Goal: Information Seeking & Learning: Learn about a topic

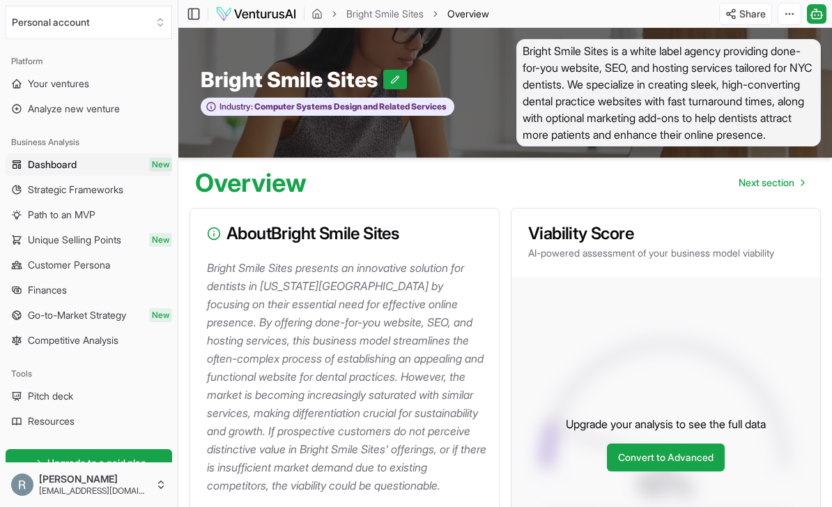
scroll to position [119, 0]
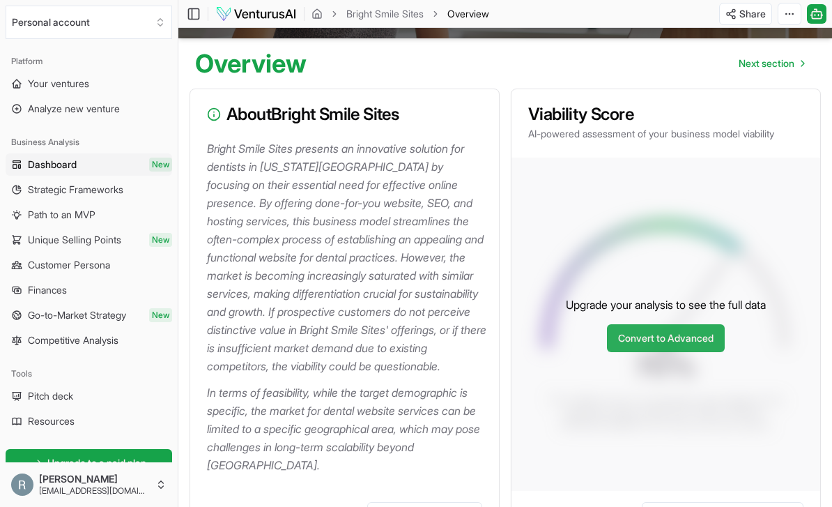
click at [695, 347] on link "Convert to Advanced" at bounding box center [666, 338] width 118 height 28
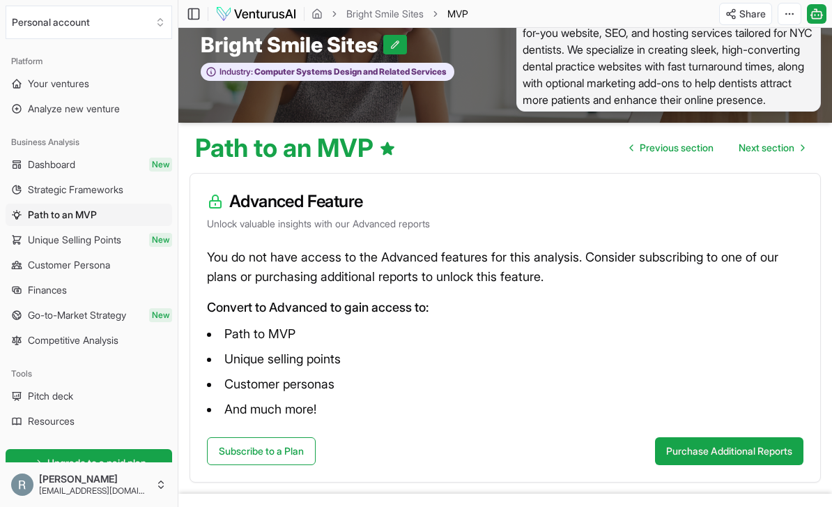
scroll to position [36, 0]
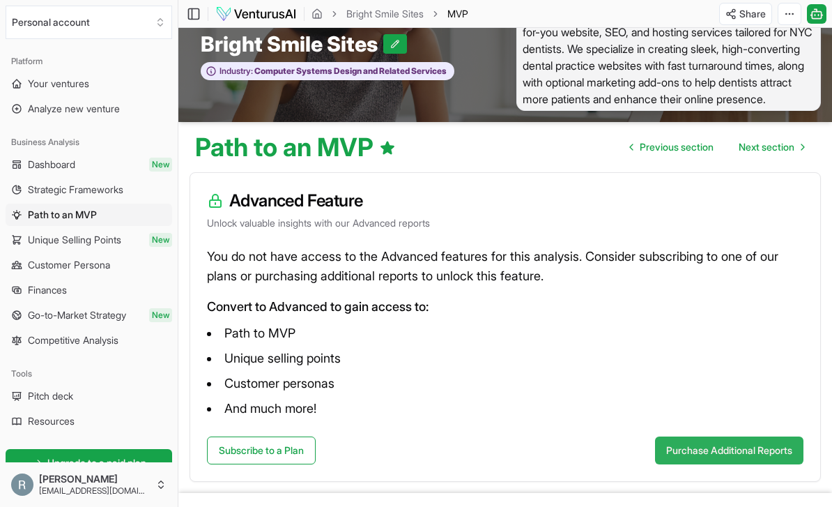
click at [762, 445] on button "Purchase Additional Reports" at bounding box center [729, 450] width 148 height 28
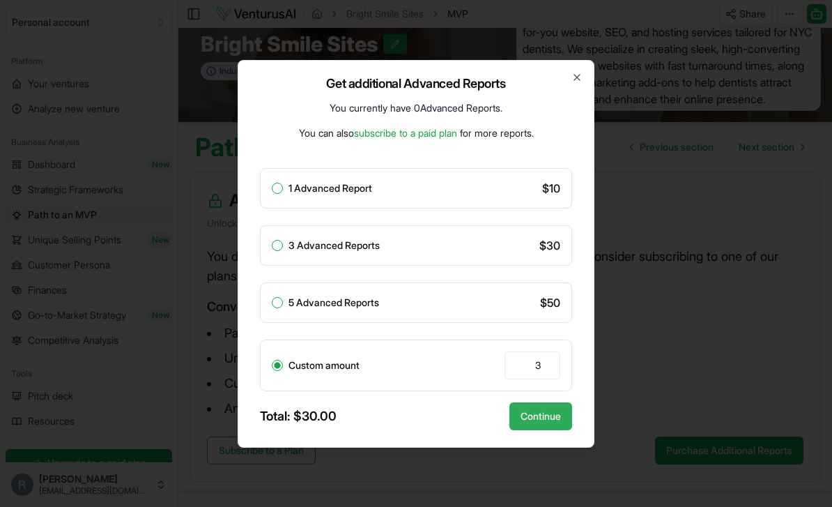
click at [549, 430] on button "Continue" at bounding box center [540, 416] width 63 height 28
click at [352, 250] on label "3 Advanced Reports" at bounding box center [333, 245] width 91 height 10
click at [283, 251] on button "3 Advanced Reports" at bounding box center [277, 245] width 11 height 11
click at [531, 430] on button "Continue" at bounding box center [540, 416] width 63 height 28
click at [550, 430] on button "Continue" at bounding box center [540, 416] width 63 height 28
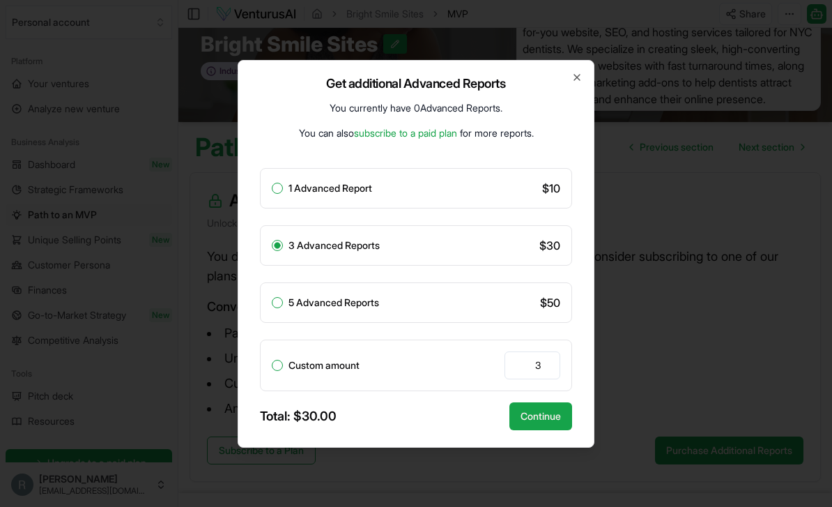
click at [556, 249] on div "3 Advanced Reports $ 30" at bounding box center [416, 245] width 312 height 40
click at [534, 378] on input "3" at bounding box center [533, 365] width 56 height 28
radio input "false"
radio input "true"
click at [284, 308] on div "5 Advanced Reports" at bounding box center [325, 302] width 107 height 11
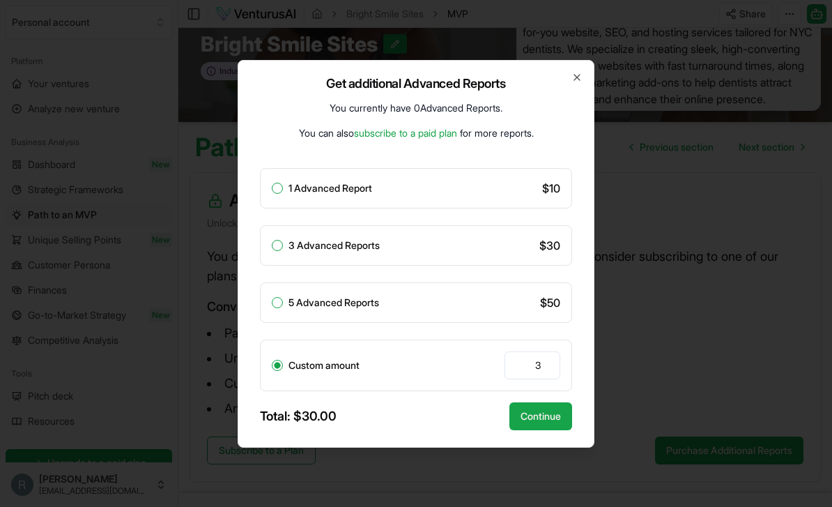
click at [278, 308] on button "5 Advanced Reports" at bounding box center [277, 302] width 11 height 11
radio input "true"
click at [289, 250] on label "3 Advanced Reports" at bounding box center [333, 245] width 91 height 10
click at [283, 251] on button "3 Advanced Reports" at bounding box center [277, 245] width 11 height 11
radio input "true"
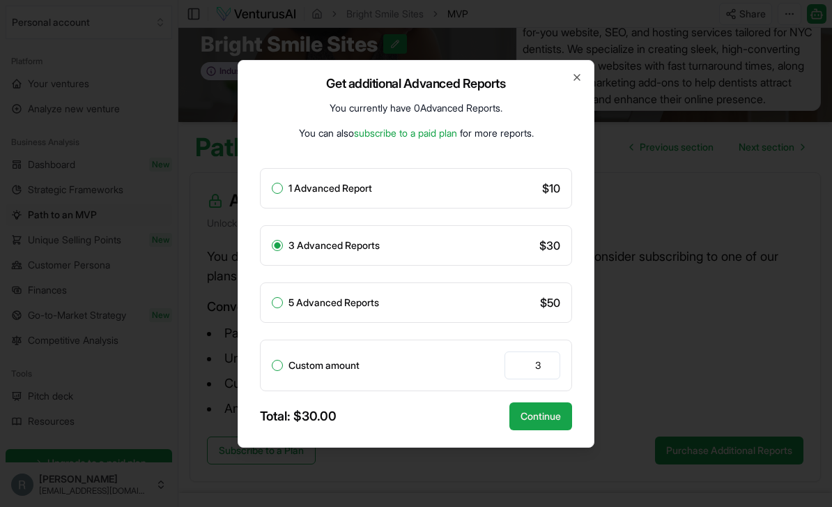
click at [278, 194] on button "1 Advanced Report" at bounding box center [277, 188] width 11 height 11
radio input "true"
click at [533, 430] on button "Continue" at bounding box center [540, 416] width 63 height 28
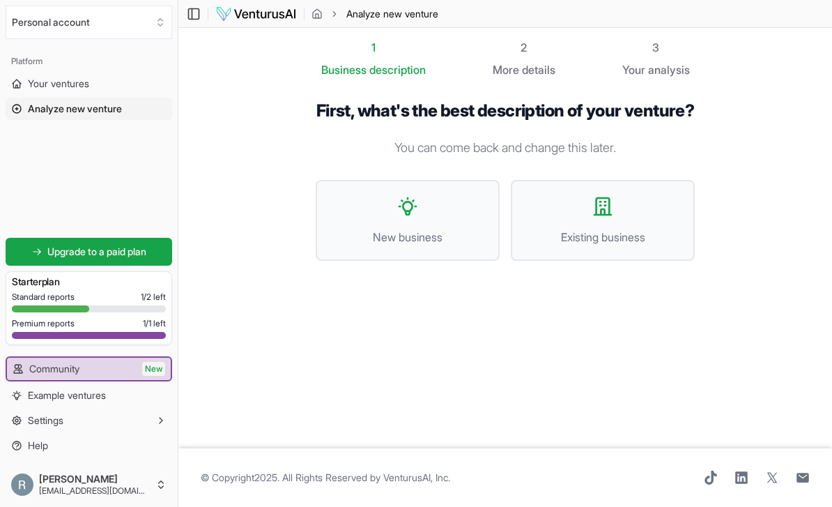
click at [79, 286] on h3 "Starter plan" at bounding box center [89, 282] width 154 height 14
click at [43, 79] on span "Your ventures" at bounding box center [58, 84] width 61 height 14
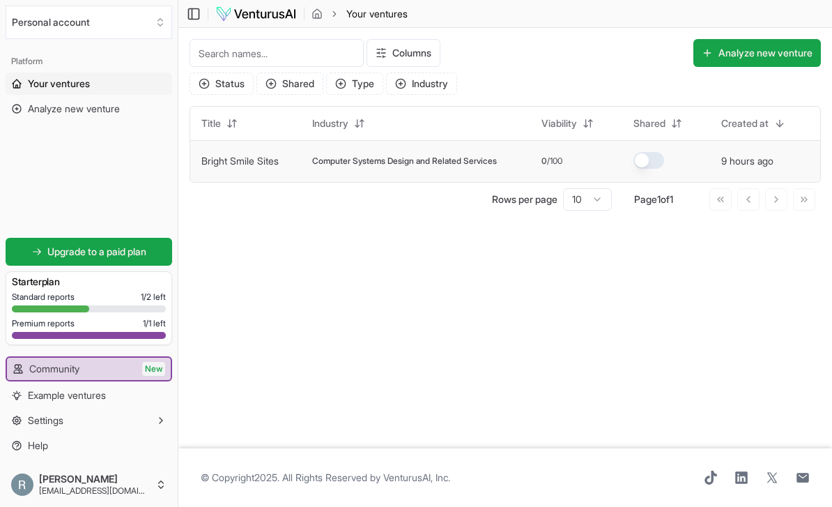
click at [443, 156] on span "Computer Systems Design and Related Services" at bounding box center [404, 160] width 185 height 11
click at [236, 156] on link "Bright Smile Sites" at bounding box center [239, 161] width 77 height 12
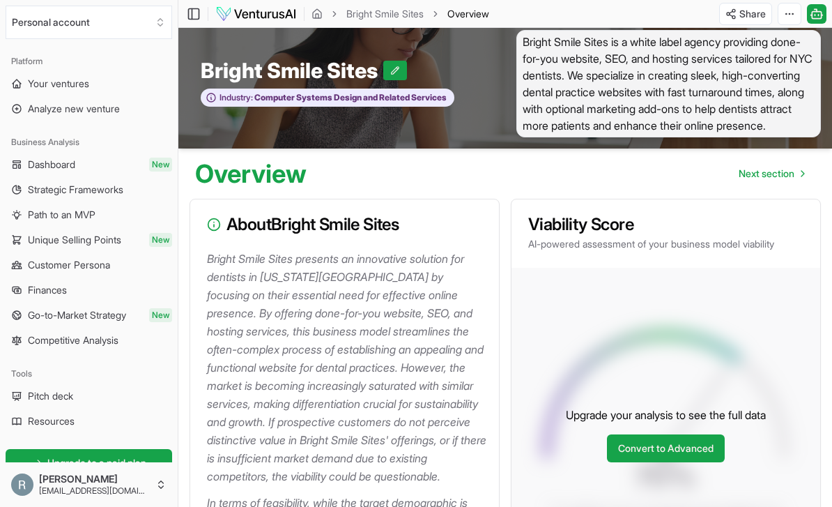
scroll to position [8, 0]
click at [702, 447] on link "Convert to Advanced" at bounding box center [666, 449] width 118 height 28
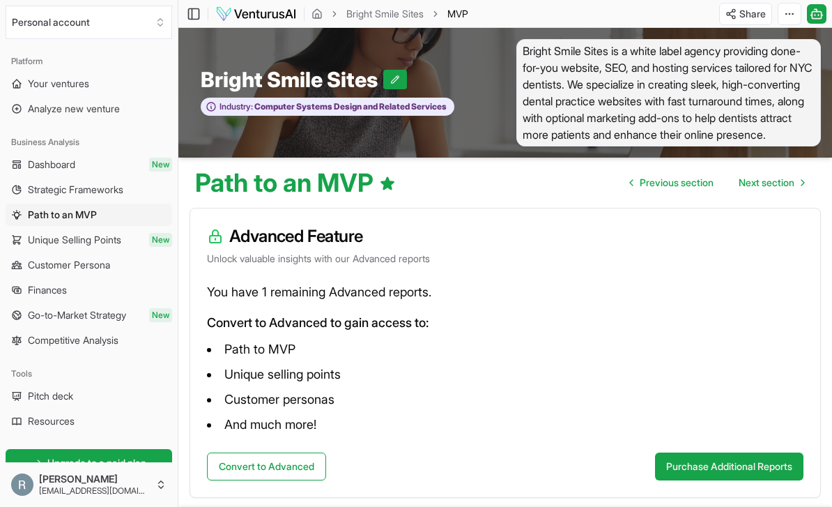
scroll to position [16, 0]
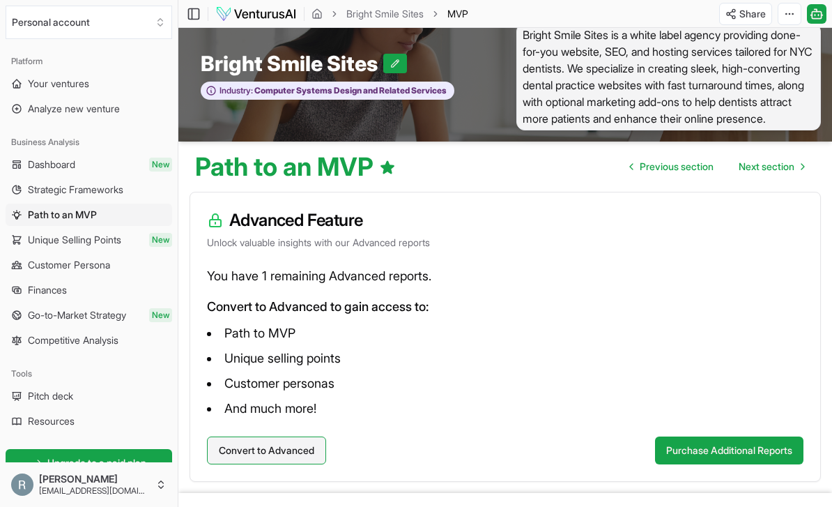
click at [291, 443] on button "Convert to Advanced" at bounding box center [266, 450] width 119 height 28
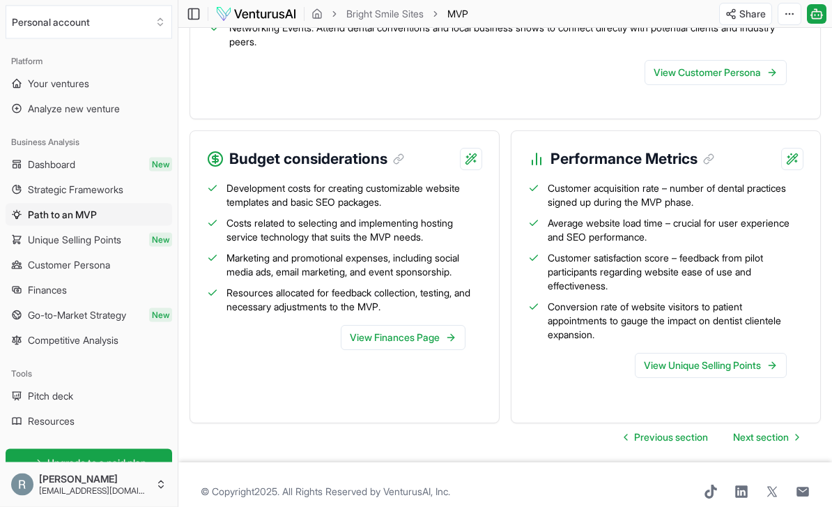
scroll to position [1681, 0]
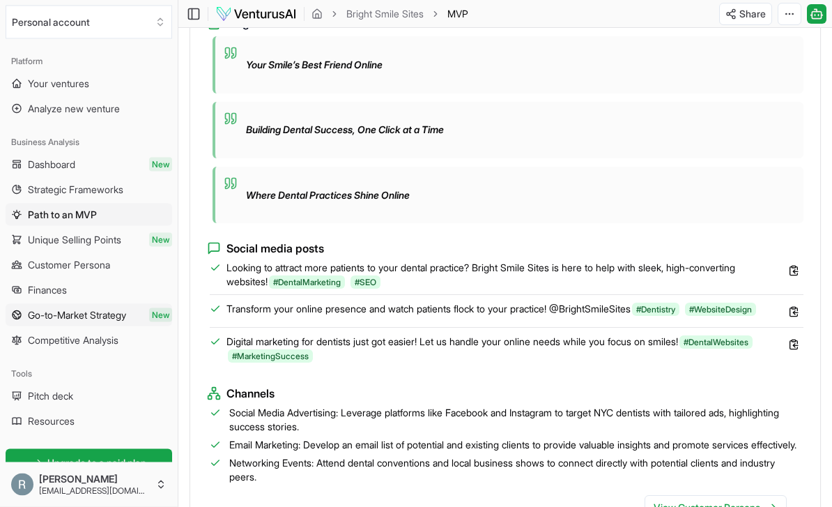
click at [60, 314] on span "Go-to-Market Strategy" at bounding box center [77, 315] width 98 height 14
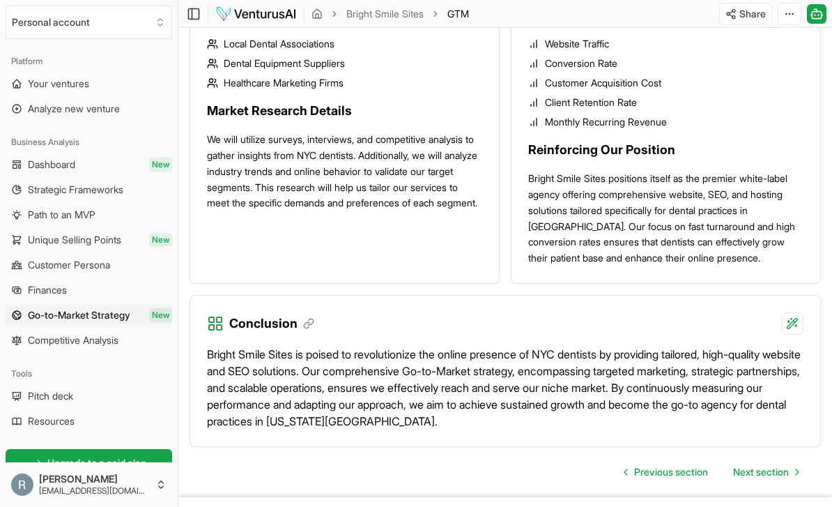
scroll to position [1544, 0]
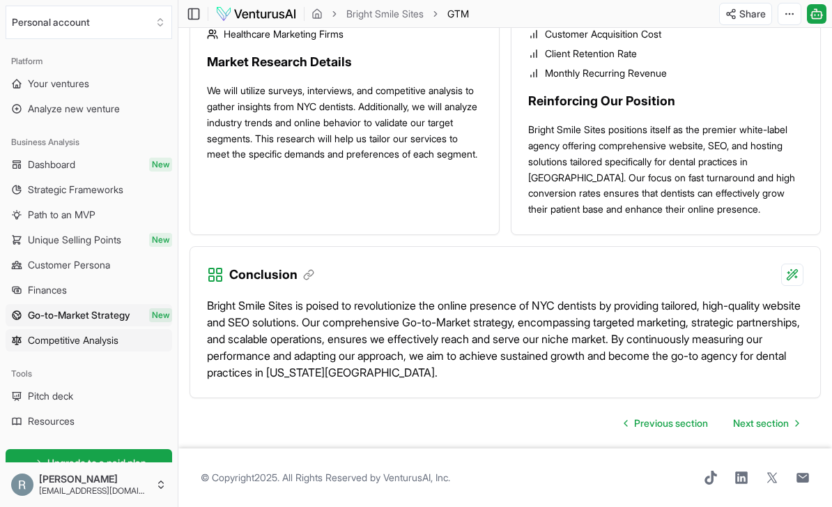
click at [51, 344] on span "Competitive Analysis" at bounding box center [73, 340] width 91 height 14
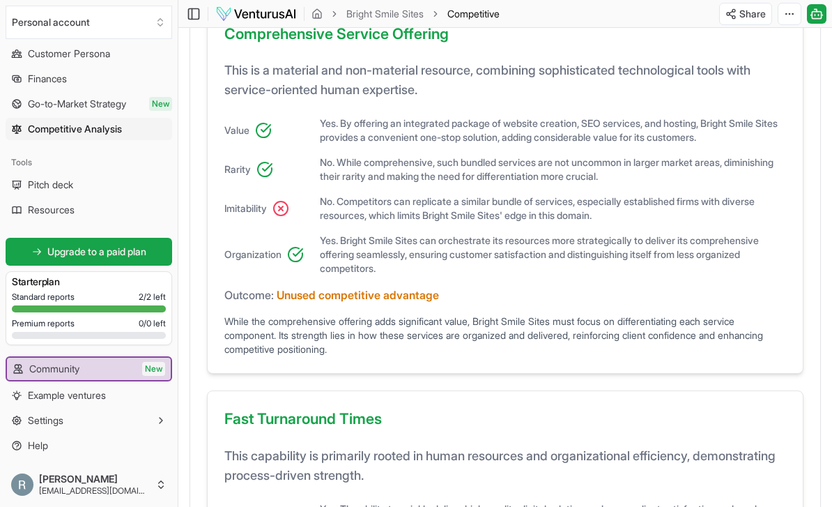
scroll to position [211, 0]
click at [43, 190] on span "Pitch deck" at bounding box center [50, 185] width 45 height 14
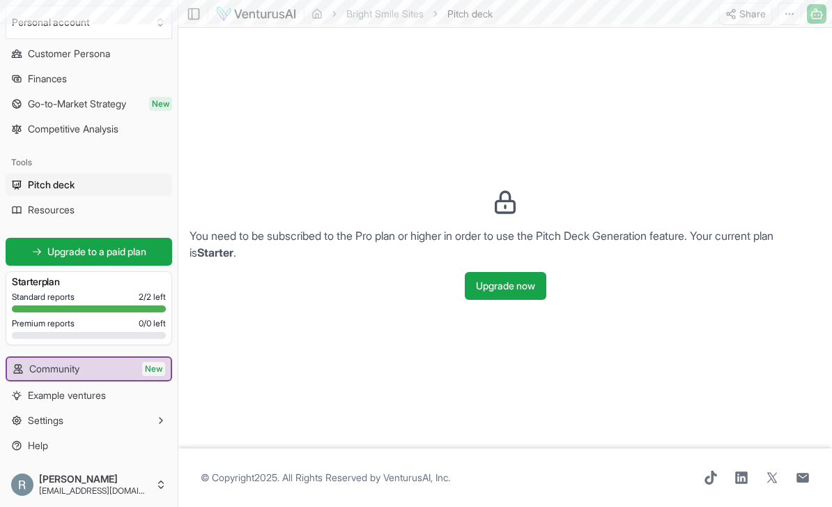
scroll to position [45, 0]
click at [52, 206] on span "Resources" at bounding box center [51, 210] width 47 height 14
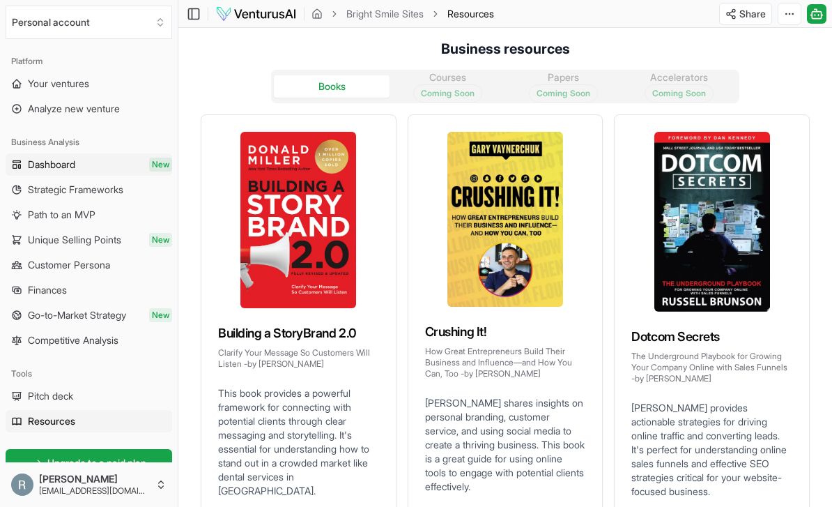
click at [26, 161] on link "Dashboard New" at bounding box center [89, 164] width 167 height 22
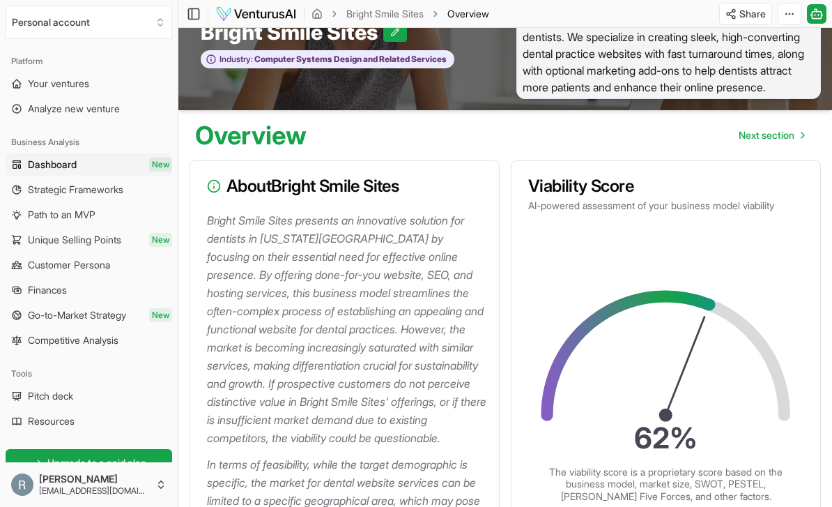
scroll to position [157, 0]
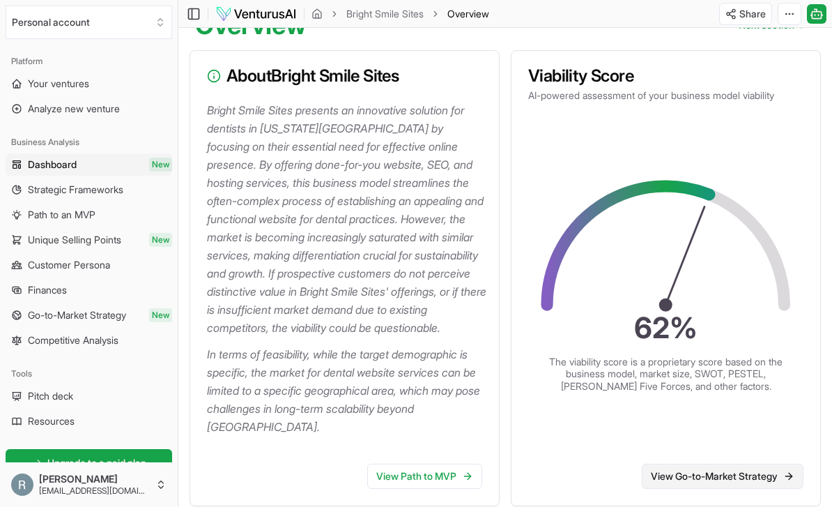
click at [706, 477] on link "View Go-to-Market Strategy" at bounding box center [723, 475] width 162 height 25
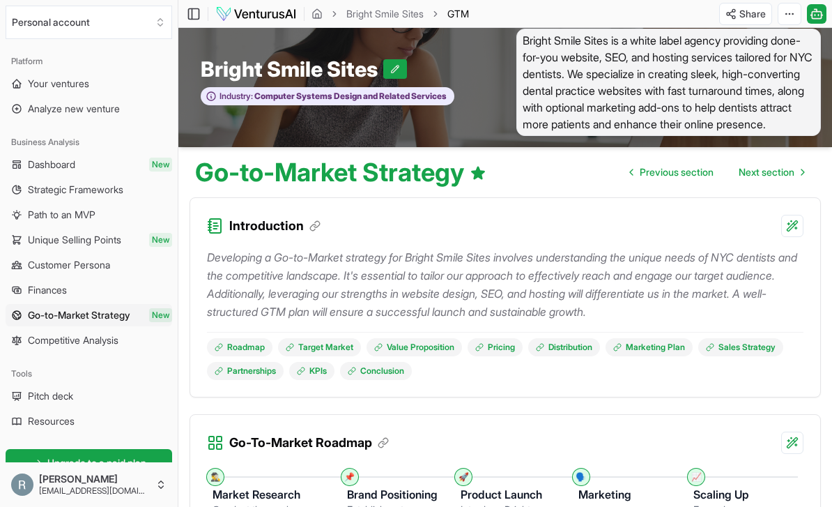
scroll to position [13, 0]
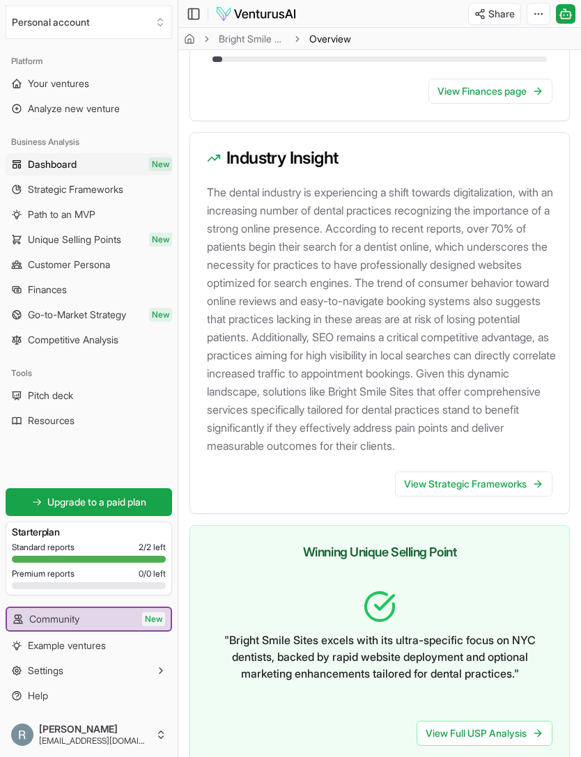
scroll to position [2366, 0]
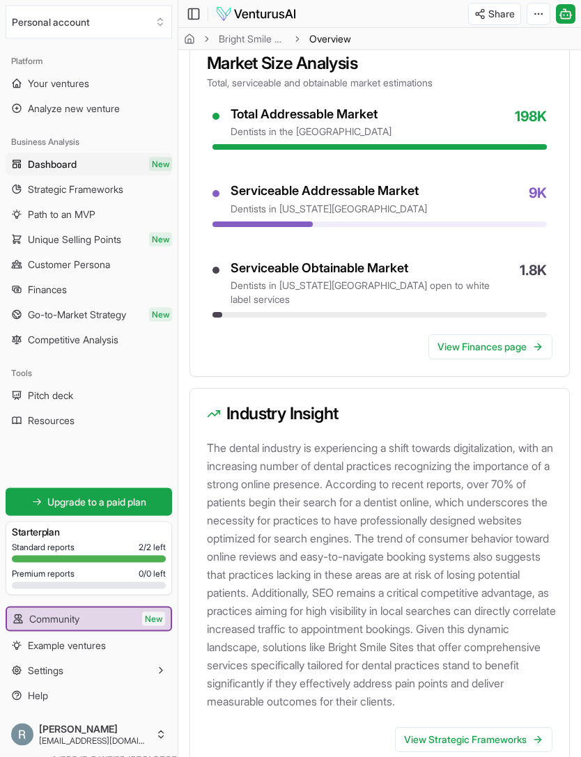
scroll to position [2008, 0]
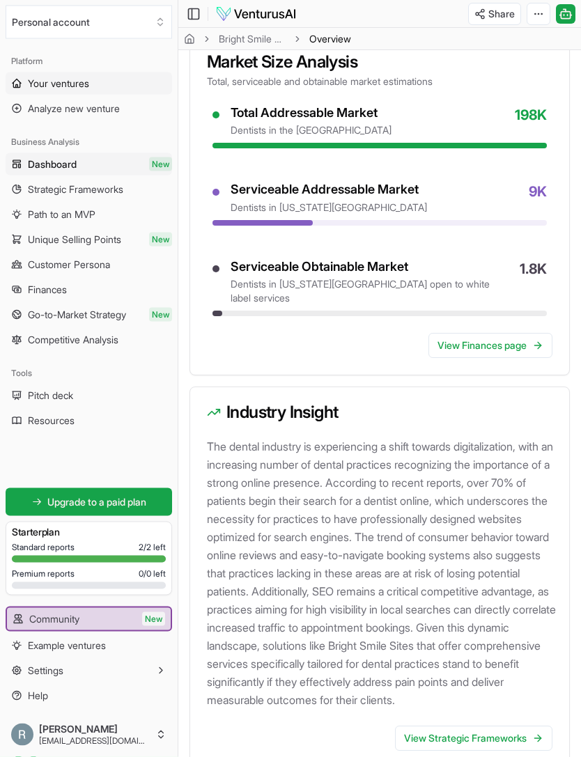
click at [88, 79] on span "Your ventures" at bounding box center [58, 84] width 61 height 14
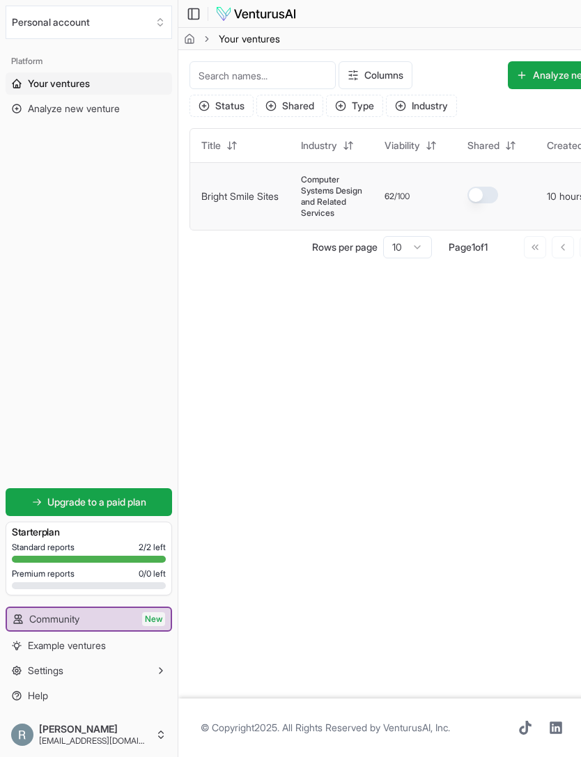
click at [234, 202] on link "Bright Smile Sites" at bounding box center [239, 196] width 77 height 12
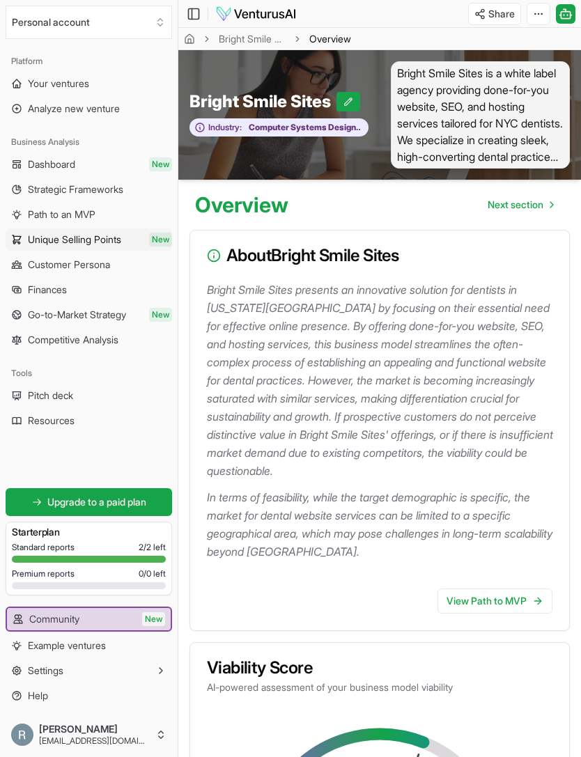
click at [86, 238] on span "Unique Selling Points" at bounding box center [74, 240] width 93 height 14
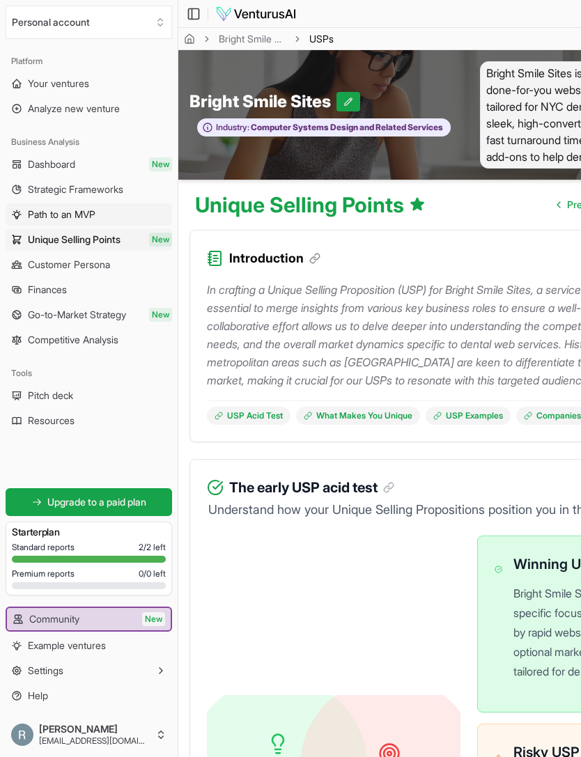
click at [95, 211] on span "Path to an MVP" at bounding box center [62, 215] width 68 height 14
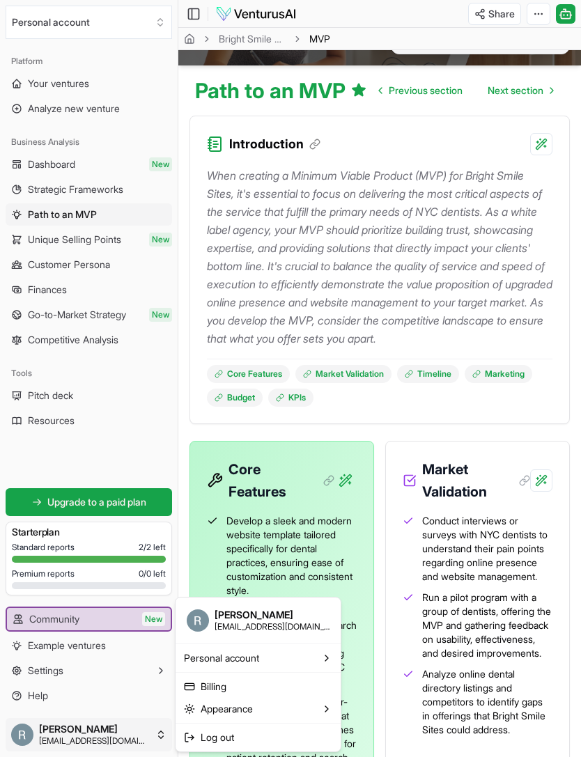
scroll to position [148, 0]
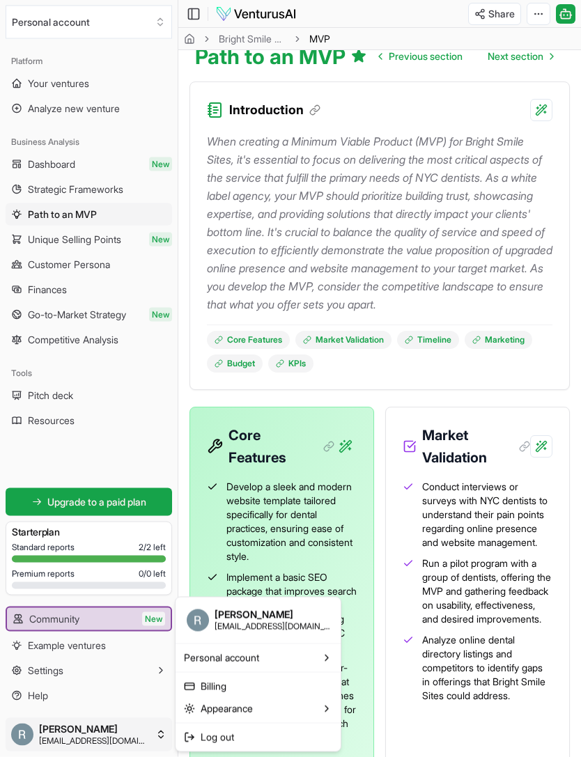
click at [235, 506] on html "Personal account Platform Your ventures Analyze new venture Business Analysis D…" at bounding box center [290, 230] width 581 height 757
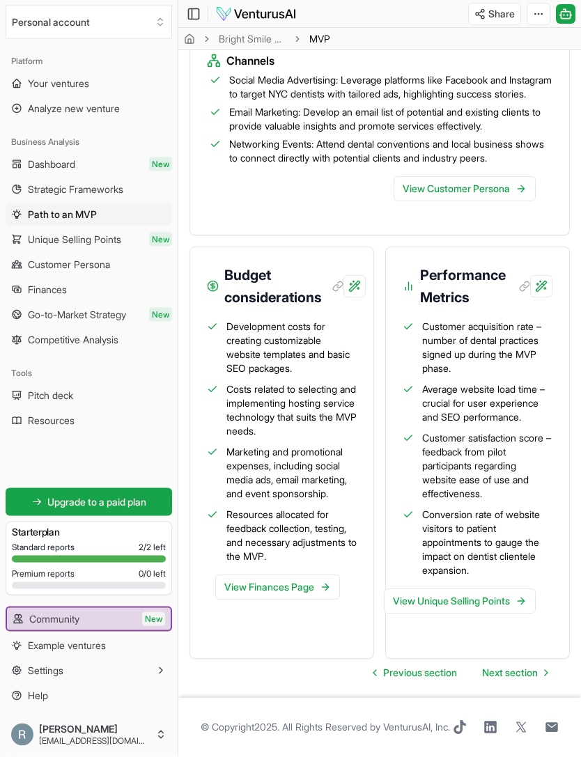
scroll to position [2022, 0]
click at [41, 235] on span "Unique Selling Points" at bounding box center [74, 240] width 93 height 14
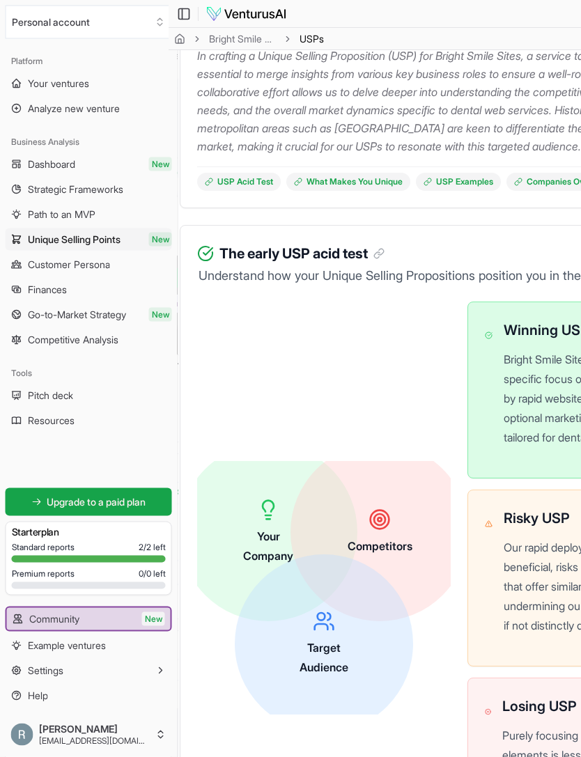
scroll to position [233, 10]
click at [65, 236] on span "Unique Selling Points" at bounding box center [74, 240] width 93 height 14
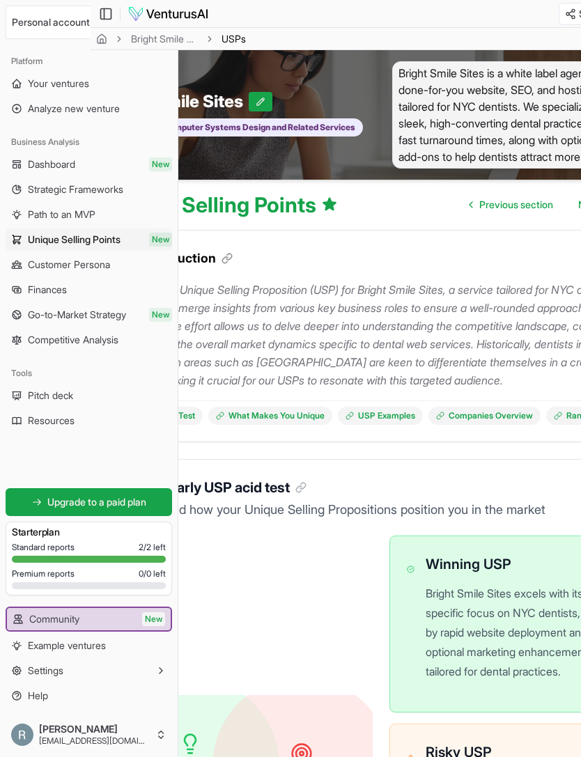
scroll to position [0, 0]
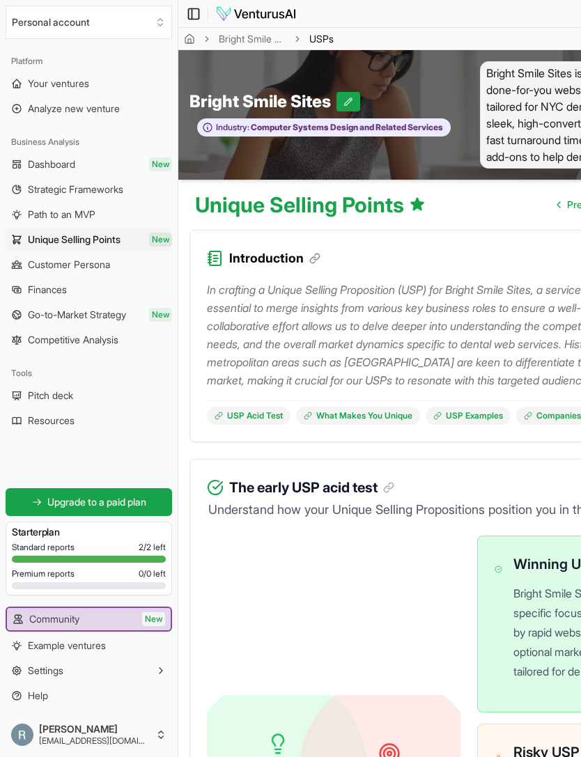
click at [190, 13] on icon at bounding box center [194, 14] width 14 height 17
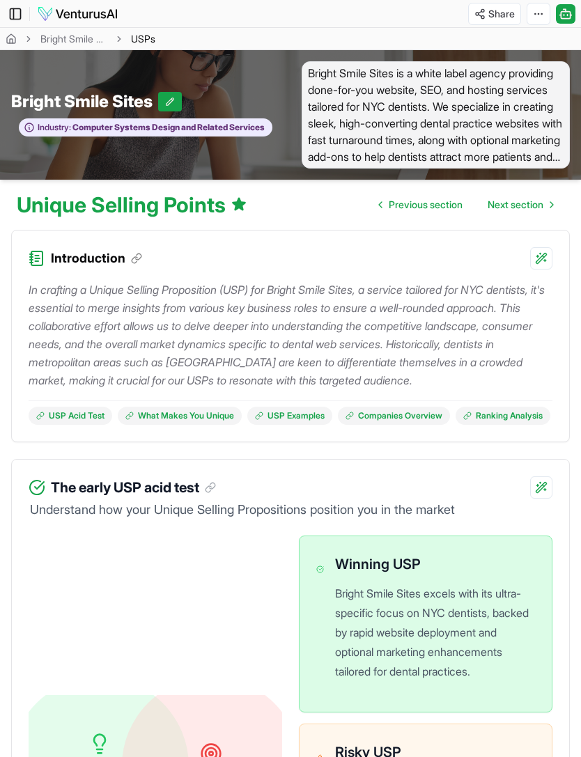
click at [12, 13] on icon at bounding box center [15, 14] width 14 height 17
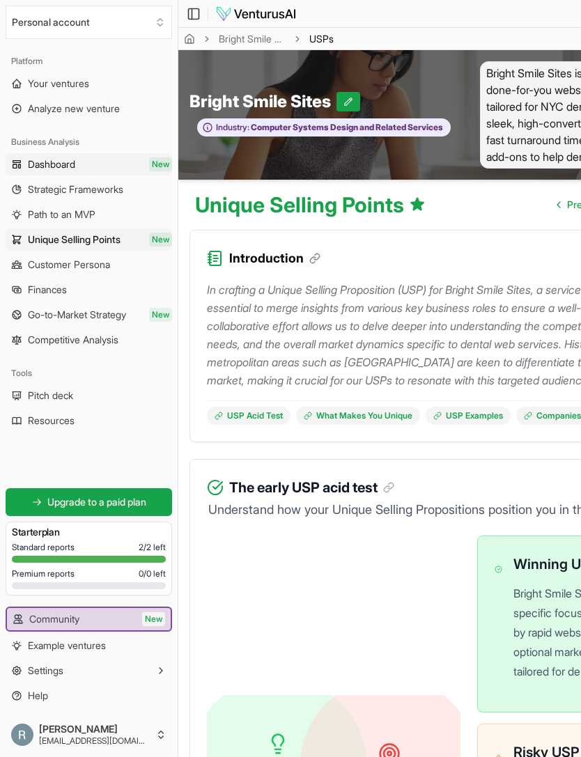
click at [39, 165] on span "Dashboard" at bounding box center [51, 164] width 47 height 14
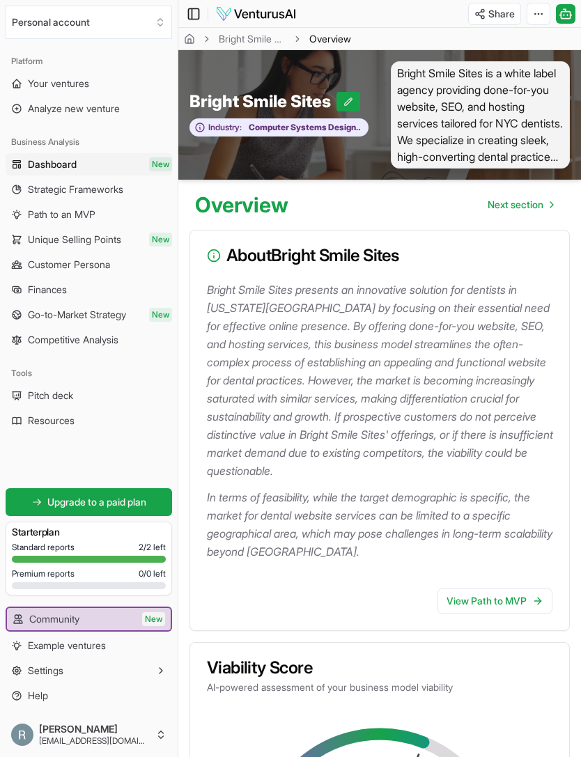
click at [187, 13] on icon at bounding box center [194, 14] width 14 height 17
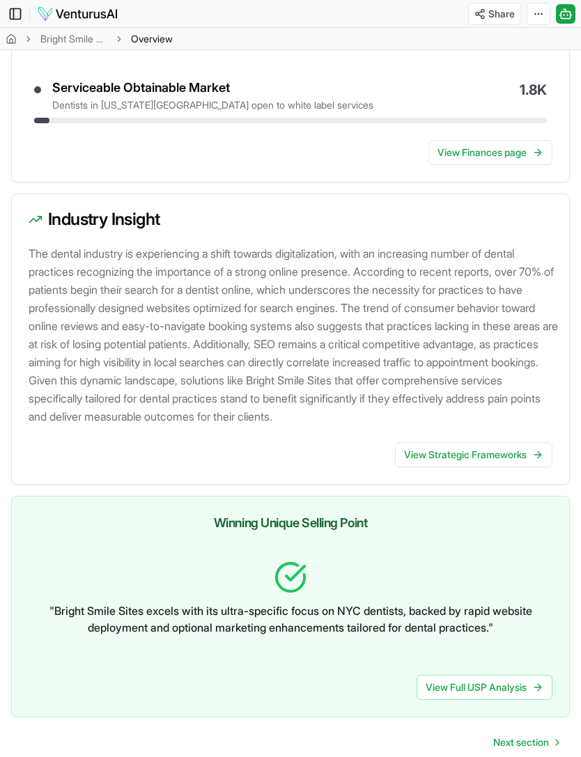
scroll to position [2106, 0]
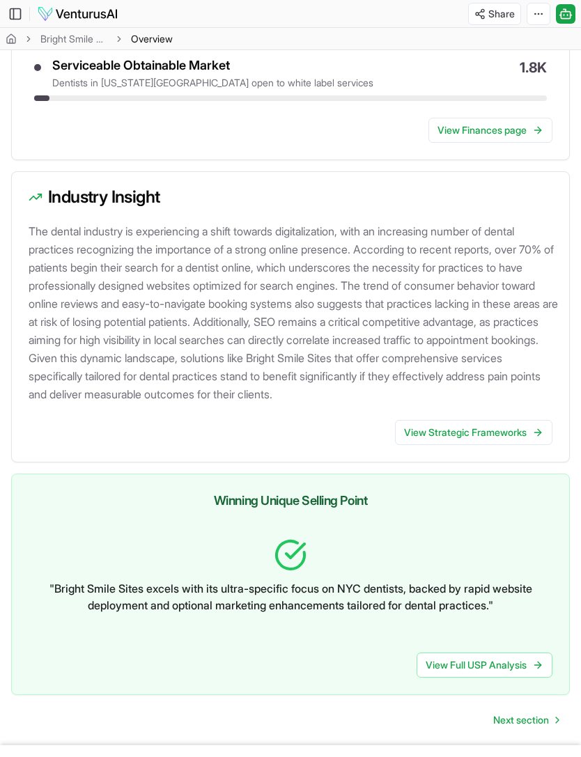
click at [6, 13] on div "Toggle Sidebar Bright Smile Sites Overview" at bounding box center [65, 14] width 130 height 22
click at [15, 10] on icon at bounding box center [15, 14] width 14 height 17
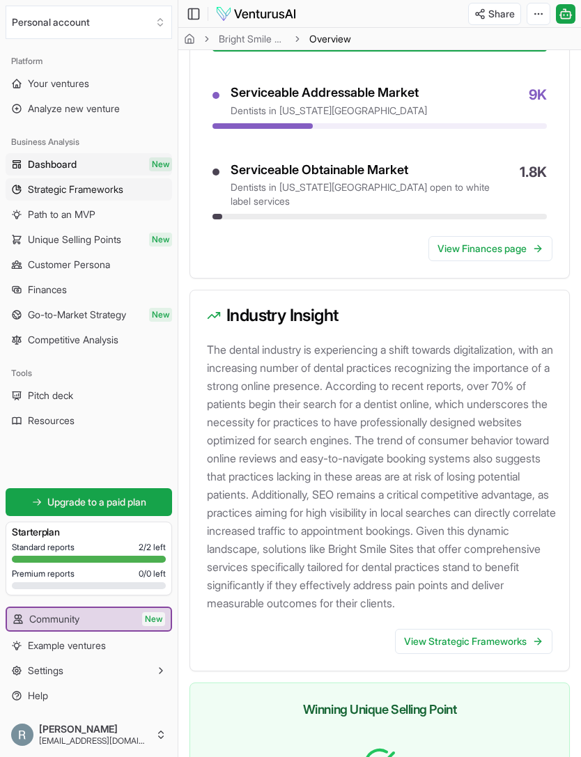
click at [45, 188] on span "Strategic Frameworks" at bounding box center [75, 190] width 95 height 14
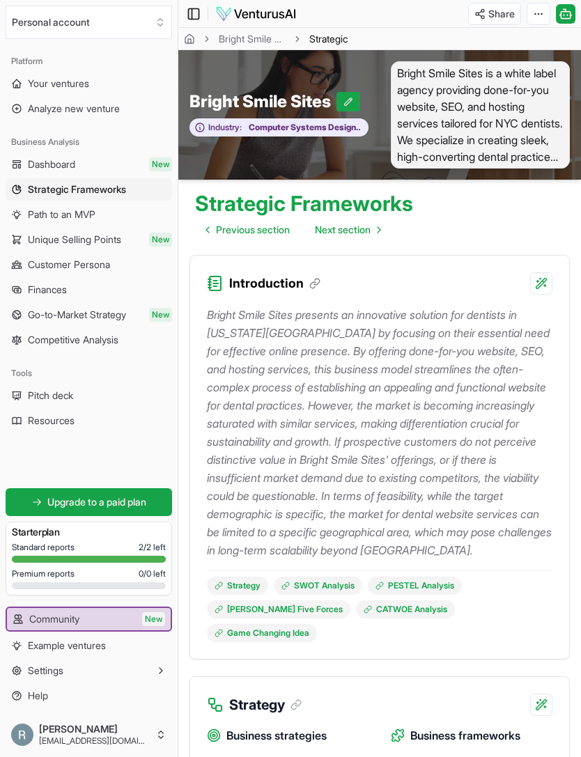
click at [187, 16] on icon at bounding box center [194, 14] width 14 height 17
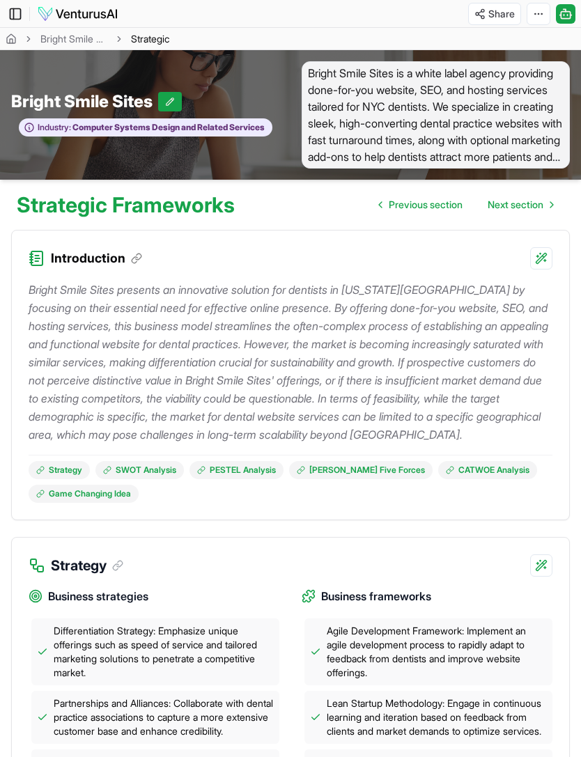
click at [16, 6] on icon at bounding box center [15, 14] width 14 height 17
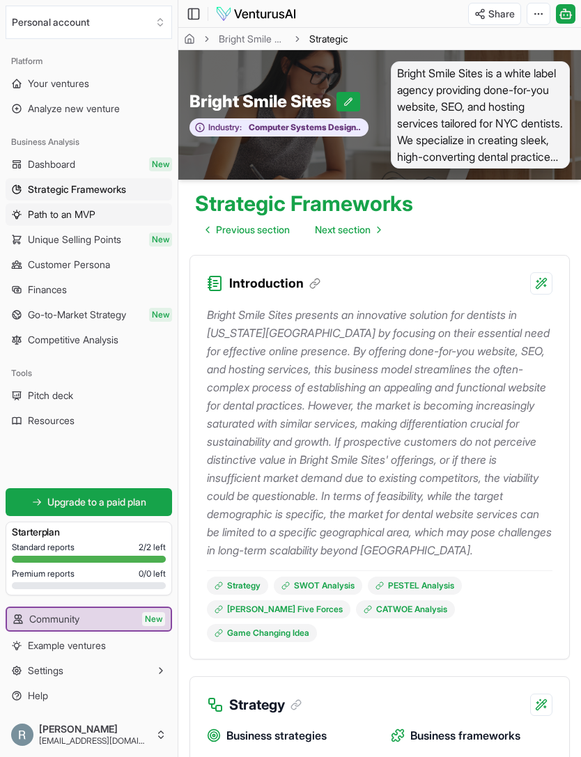
click at [70, 223] on link "Path to an MVP" at bounding box center [89, 214] width 167 height 22
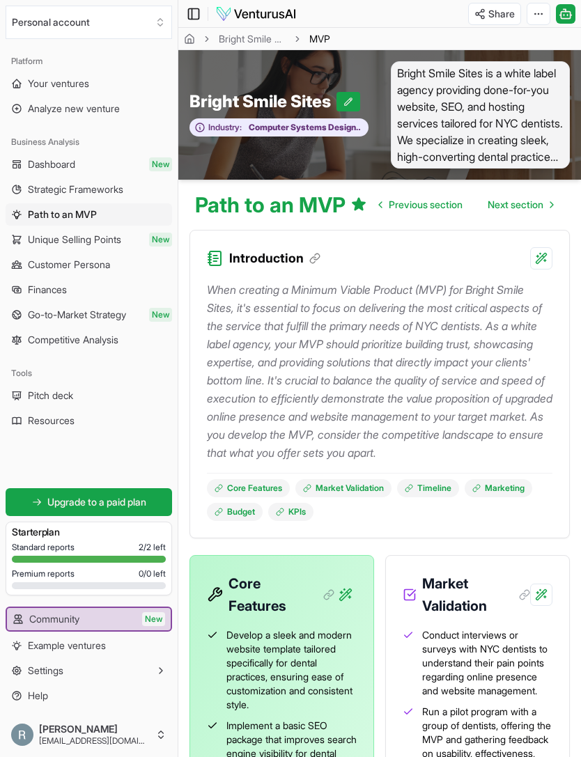
click at [189, 21] on icon at bounding box center [194, 14] width 14 height 17
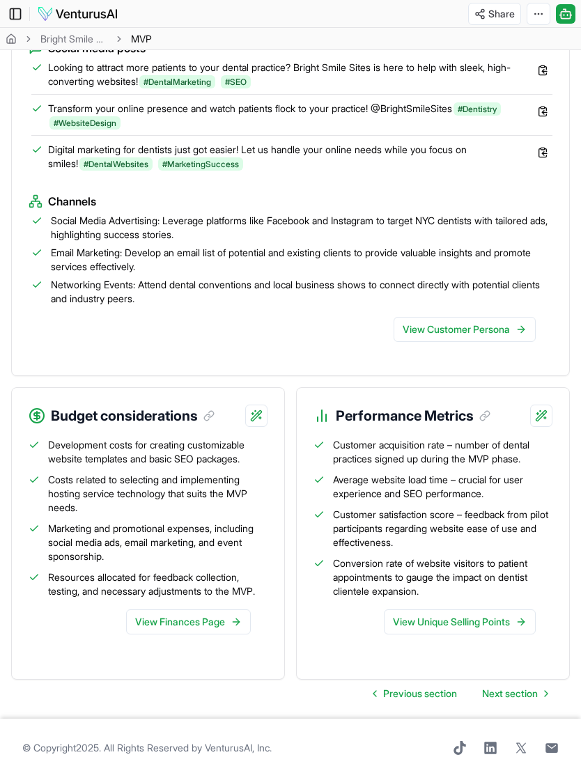
scroll to position [1511, 0]
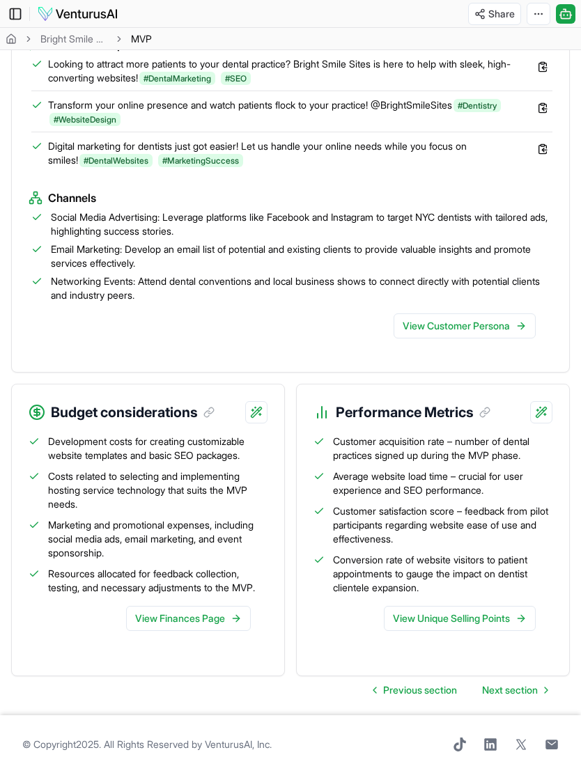
click at [15, 21] on icon at bounding box center [15, 14] width 14 height 17
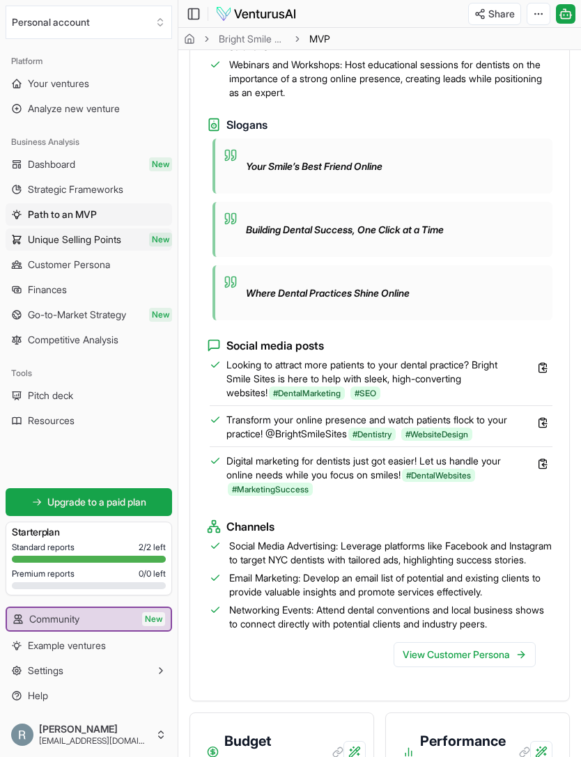
click at [36, 242] on span "Unique Selling Points" at bounding box center [74, 240] width 93 height 14
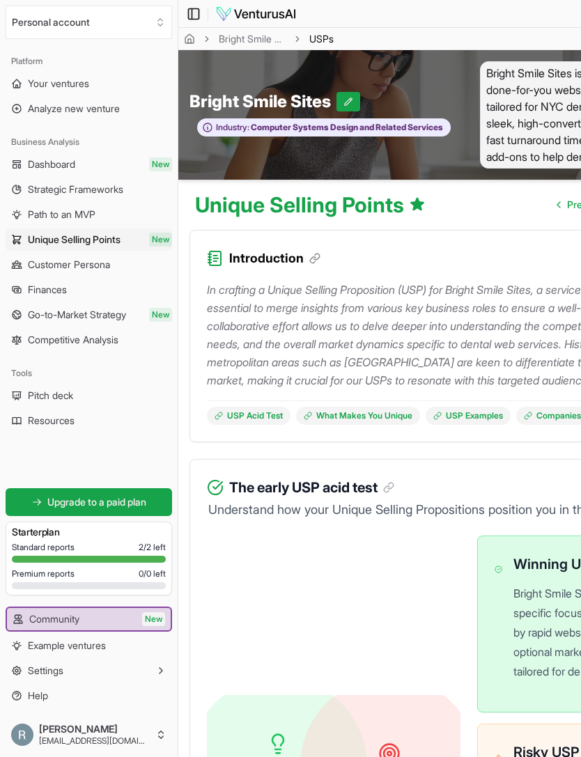
click at [187, 18] on icon at bounding box center [194, 14] width 14 height 17
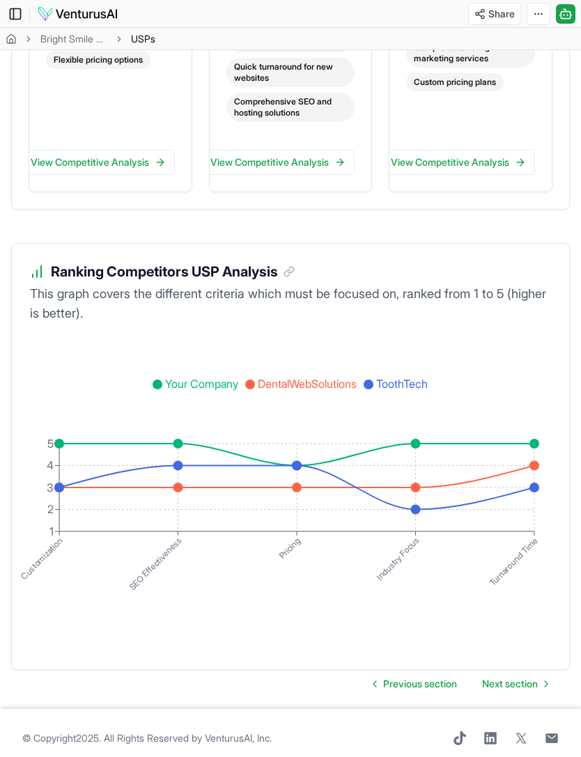
scroll to position [2304, 0]
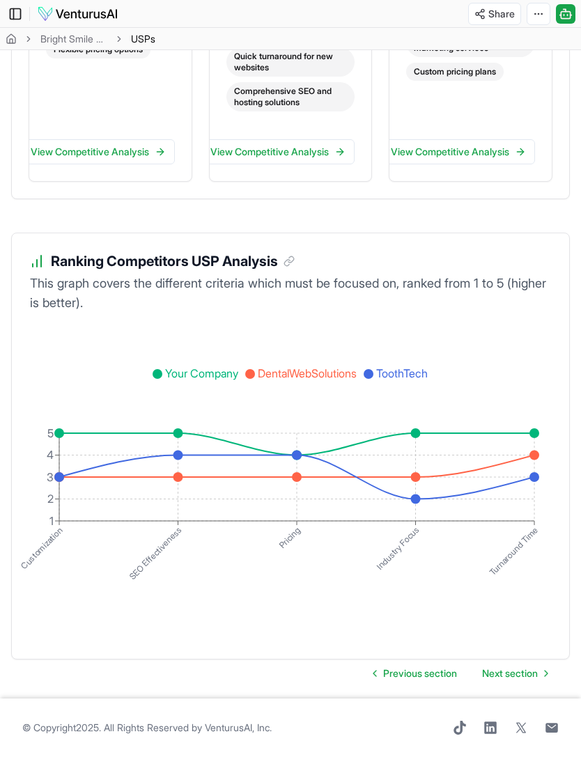
click at [22, 18] on icon at bounding box center [15, 14] width 14 height 17
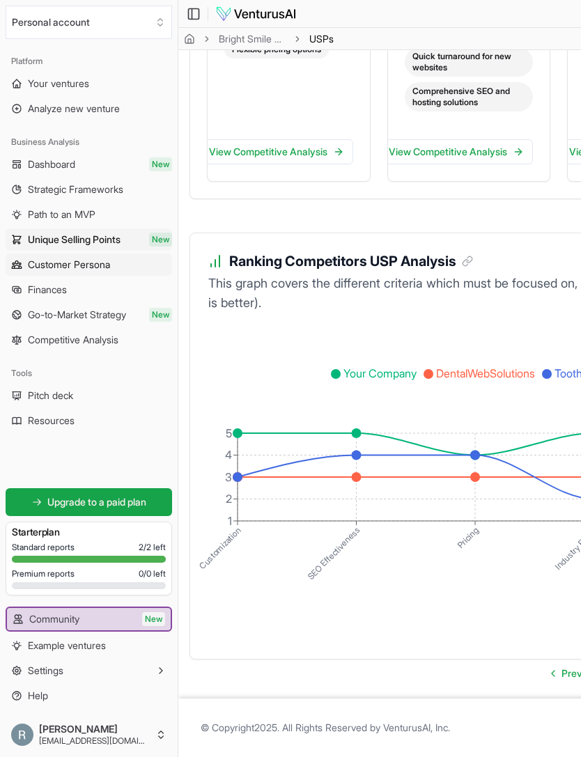
click at [47, 268] on span "Customer Persona" at bounding box center [69, 265] width 82 height 14
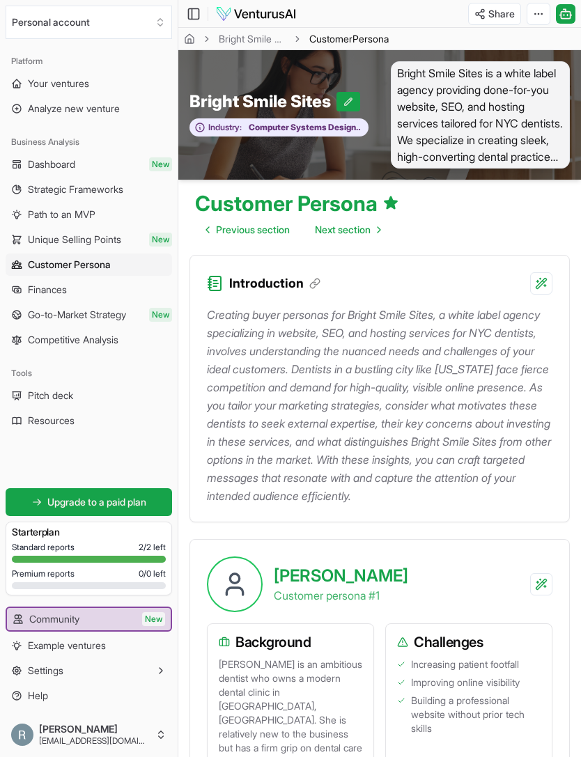
click at [183, 9] on div "Toggle Sidebar Bright Smile Sites Customer Persona" at bounding box center [243, 14] width 130 height 22
click at [187, 9] on icon at bounding box center [194, 14] width 14 height 17
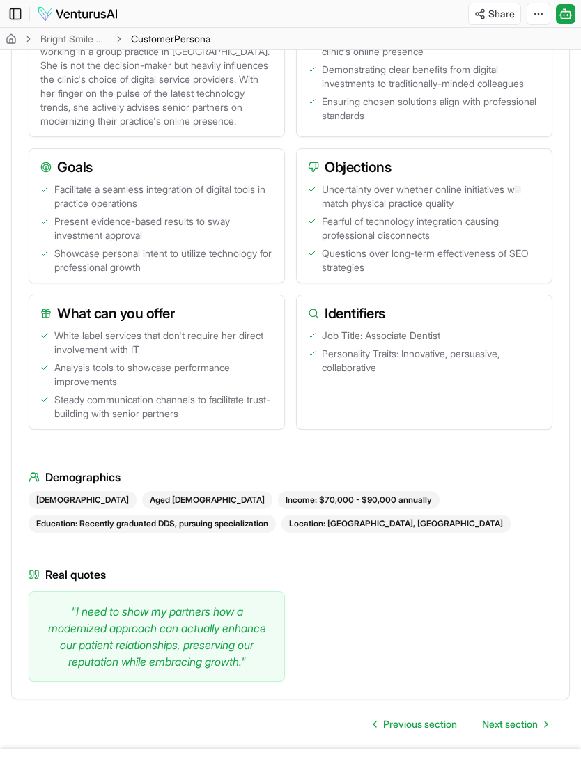
scroll to position [2140, 0]
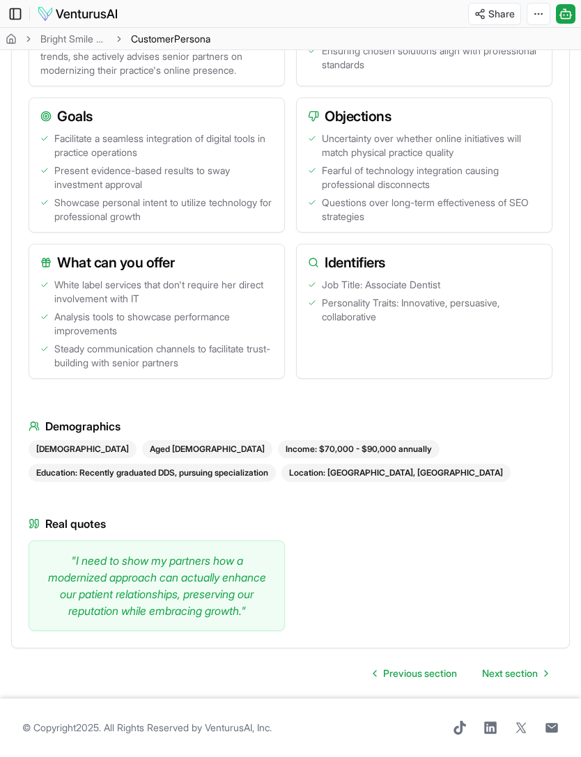
click at [15, 6] on icon at bounding box center [15, 14] width 14 height 17
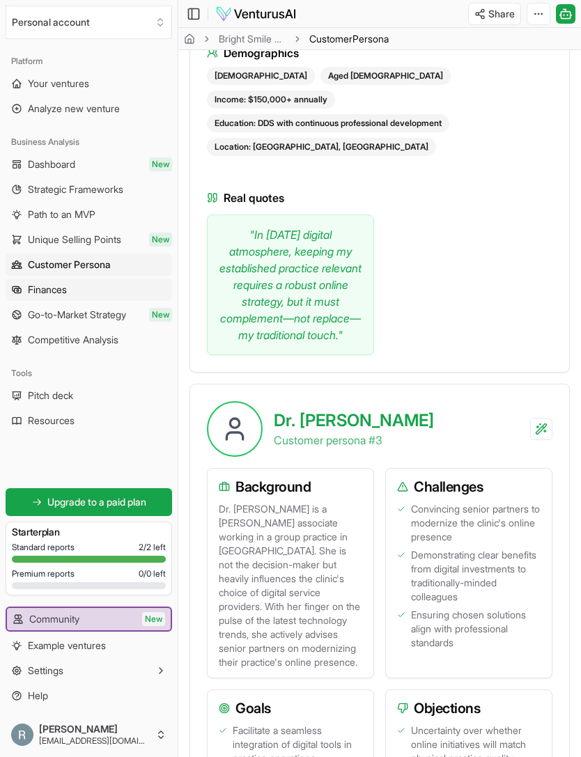
click at [40, 291] on span "Finances" at bounding box center [47, 290] width 39 height 14
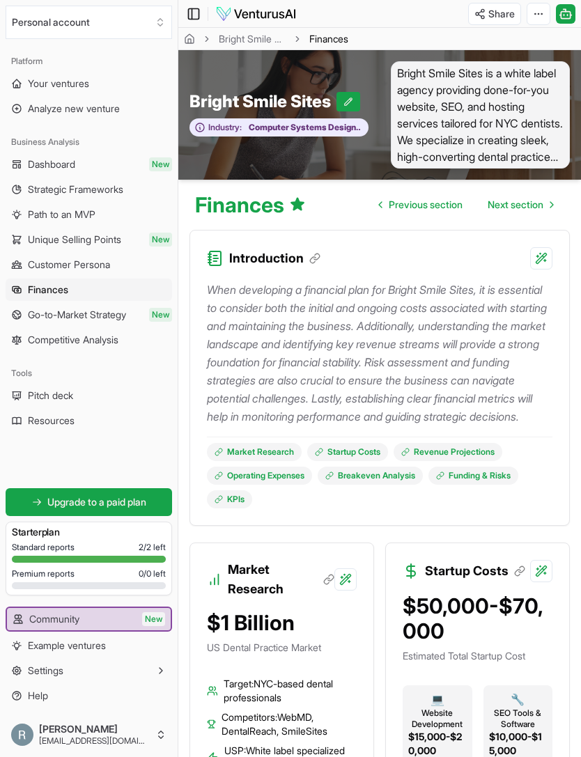
click at [190, 12] on icon at bounding box center [194, 14] width 14 height 17
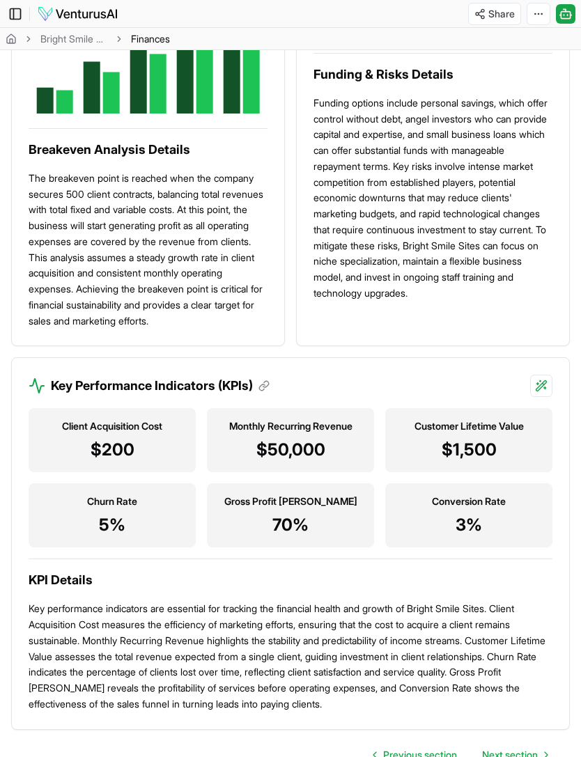
scroll to position [1686, 0]
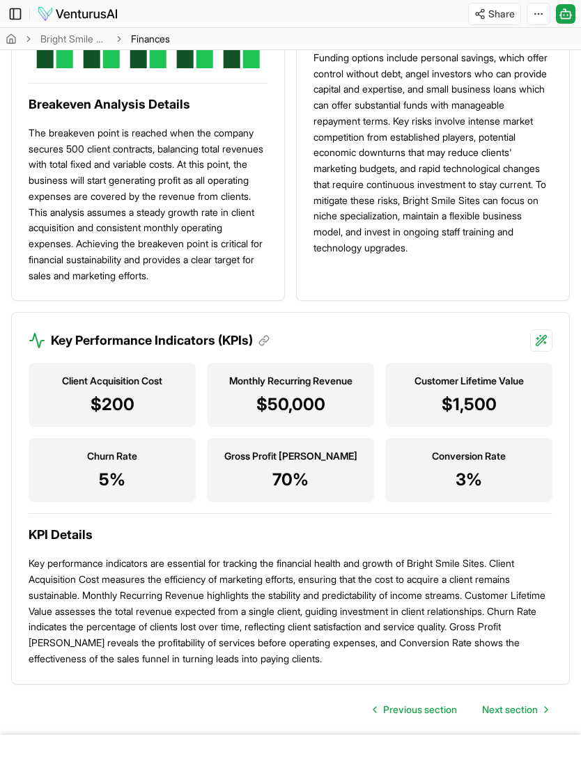
click at [8, 8] on icon at bounding box center [15, 14] width 14 height 17
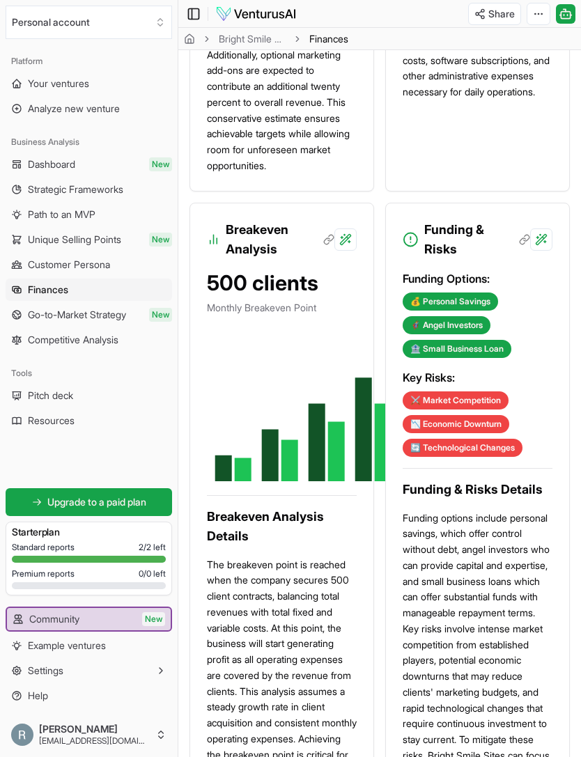
scroll to position [1680, 0]
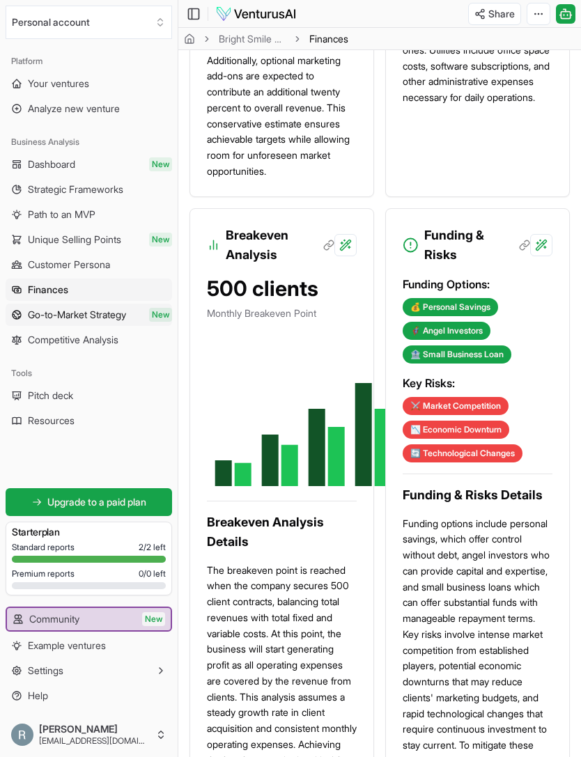
click at [24, 306] on link "Go-to-Market Strategy New" at bounding box center [89, 315] width 167 height 22
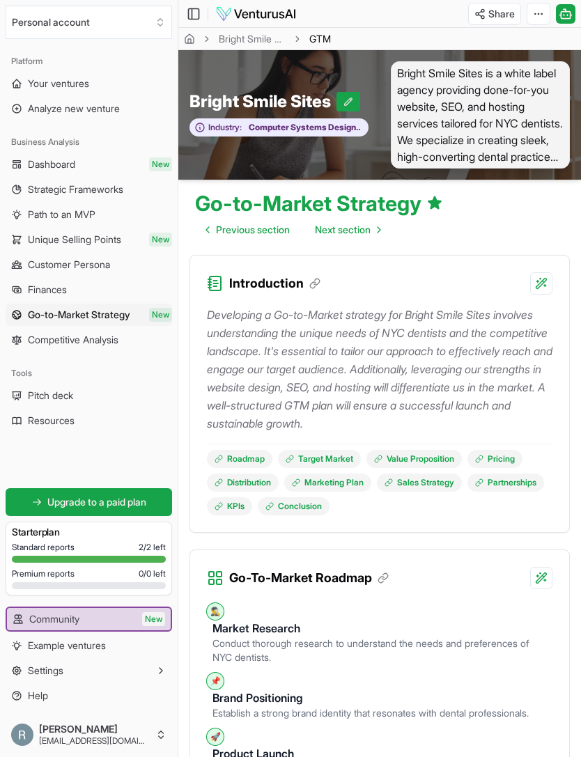
click at [184, 14] on div "Toggle Sidebar Bright Smile Sites Go-to-Market Strategy GTM" at bounding box center [243, 14] width 130 height 22
click at [189, 14] on rect at bounding box center [194, 13] width 10 height 10
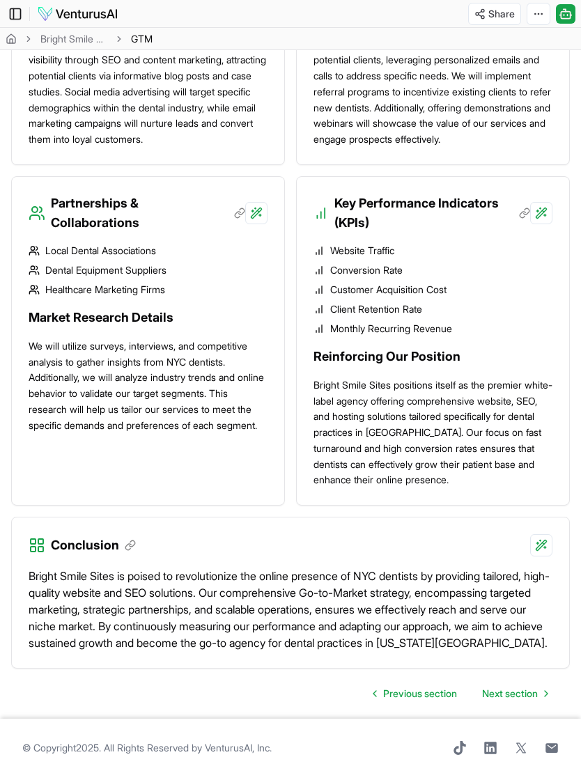
scroll to position [1686, 0]
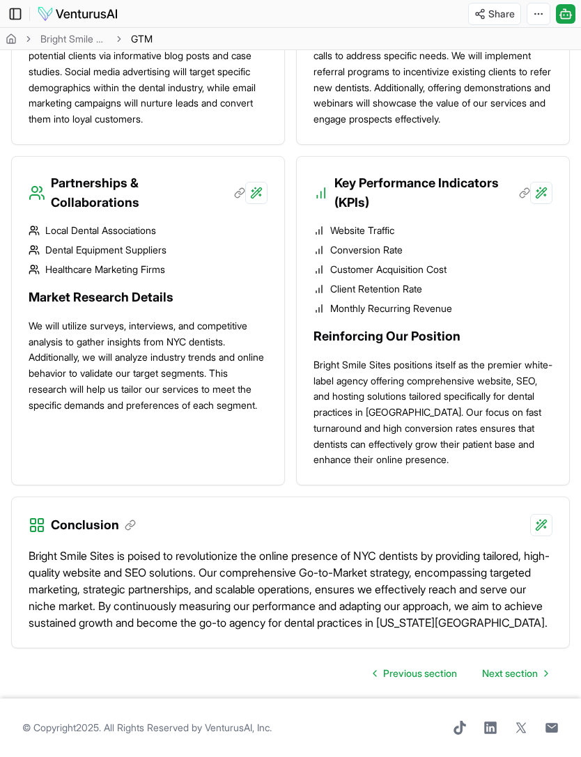
click at [17, 7] on icon at bounding box center [15, 14] width 14 height 17
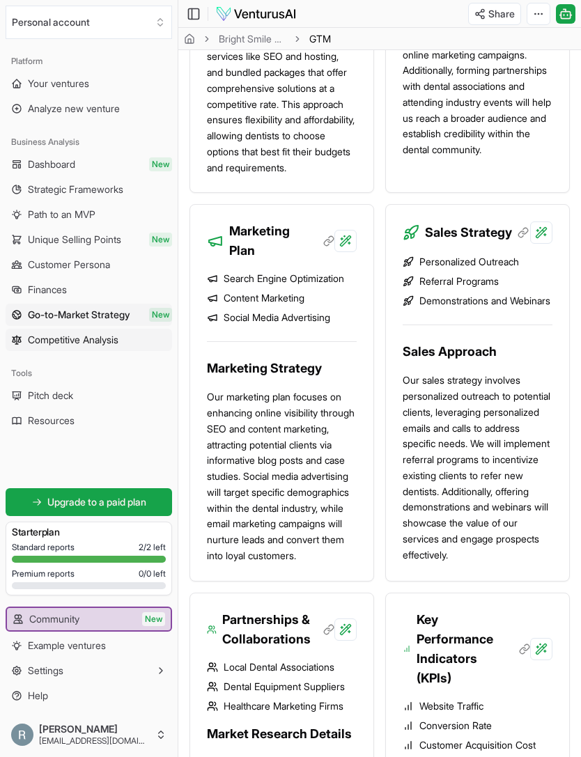
click at [67, 333] on span "Competitive Analysis" at bounding box center [73, 340] width 91 height 14
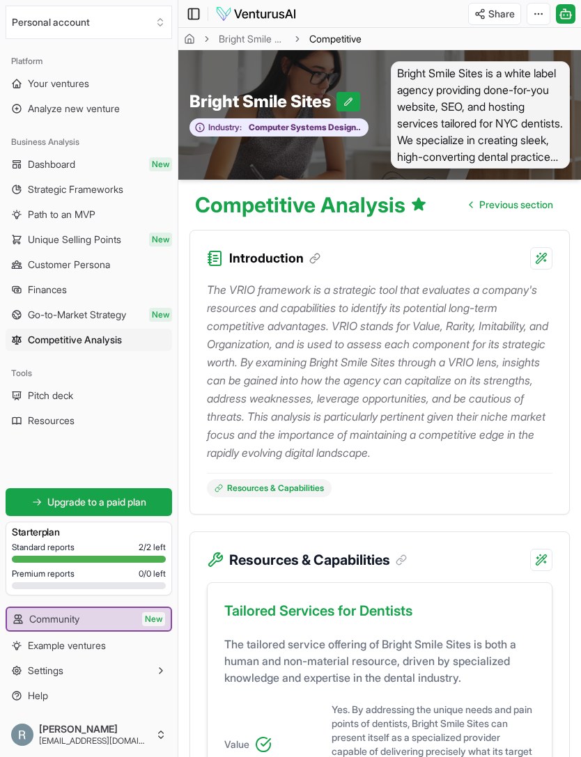
click at [188, 6] on icon at bounding box center [194, 14] width 14 height 17
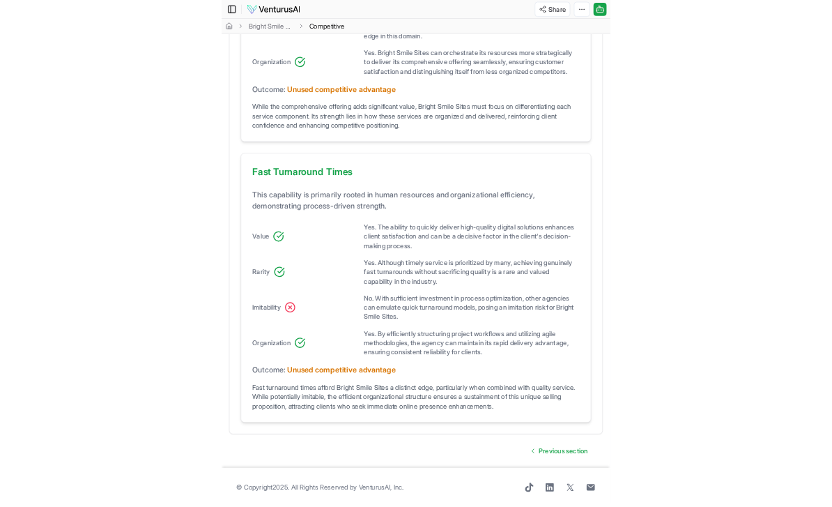
scroll to position [1105, 0]
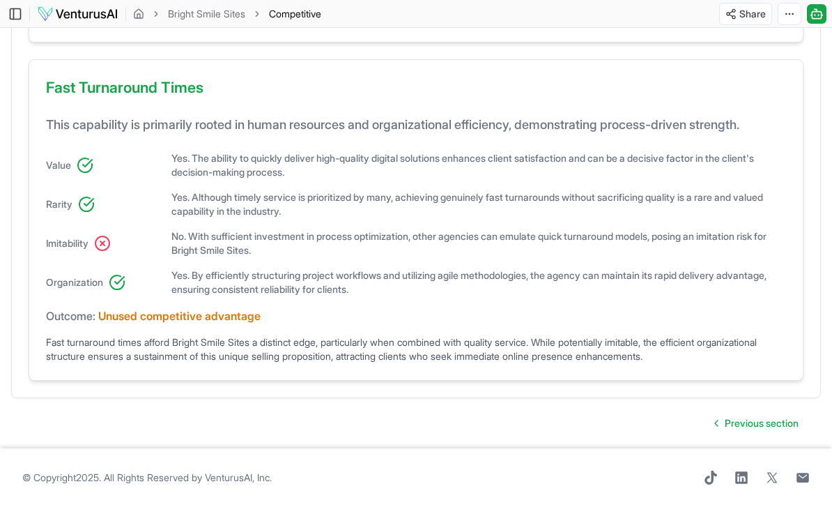
click at [610, 460] on footer "© Copyright 2025 . All Rights Reserved by [PERSON_NAME], Inc ." at bounding box center [416, 477] width 832 height 59
click at [610, 459] on footer "© Copyright 2025 . All Rights Reserved by [PERSON_NAME], Inc ." at bounding box center [416, 477] width 832 height 59
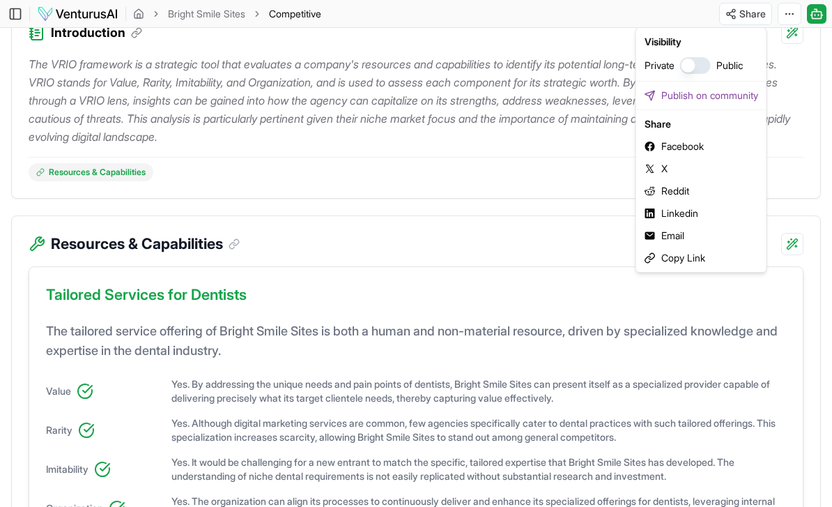
scroll to position [187, 0]
click at [790, 13] on html "Personal account Platform Your ventures Analyze new venture Business Analysis D…" at bounding box center [416, 66] width 832 height 507
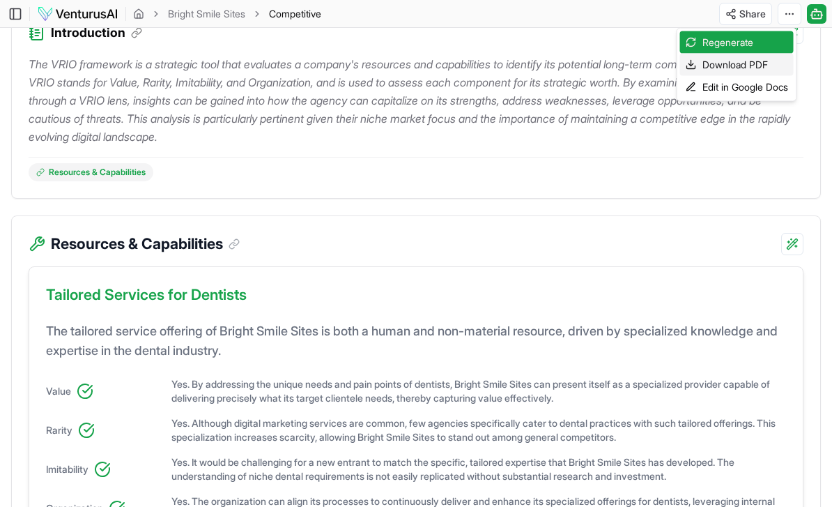
click at [761, 58] on div "Download PDF" at bounding box center [737, 65] width 114 height 22
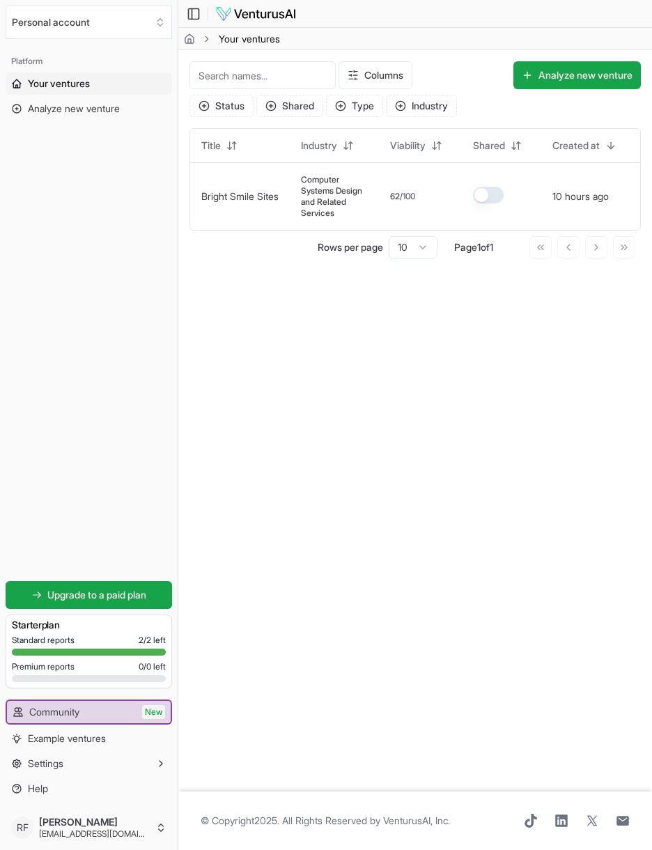
scroll to position [0, 3]
